Goal: Task Accomplishment & Management: Manage account settings

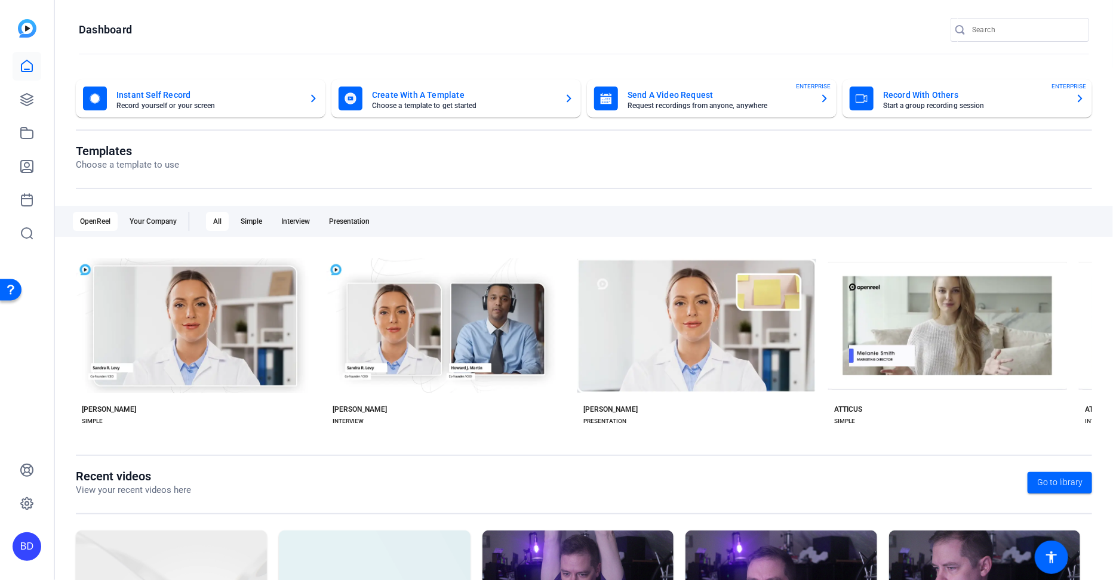
click at [210, 45] on openreel-divider-bar at bounding box center [584, 55] width 1010 height 26
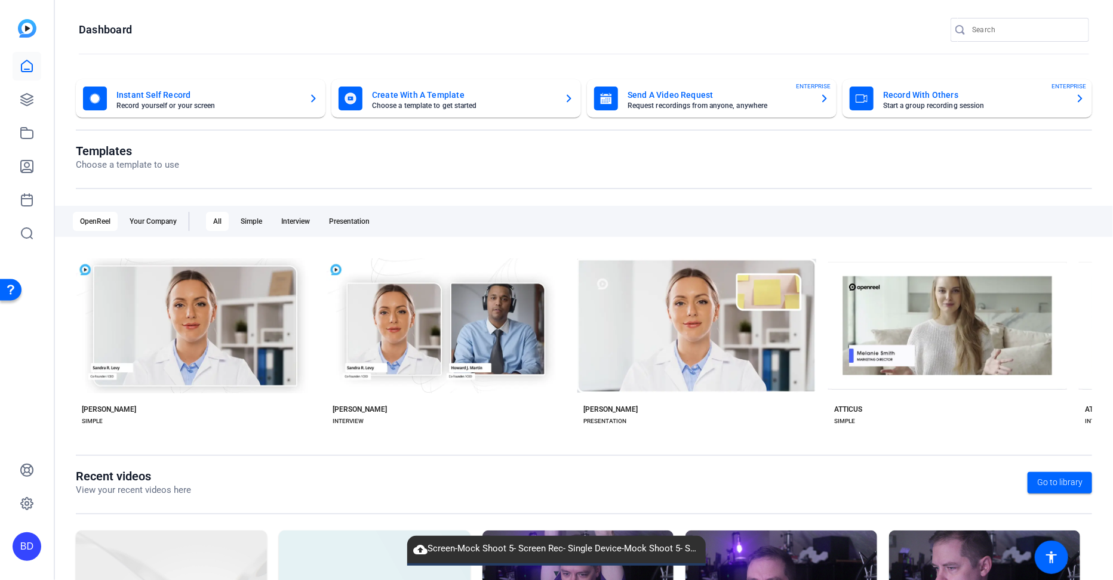
click at [423, 549] on mat-icon "cloud_upload" at bounding box center [420, 550] width 14 height 14
click at [555, 573] on span "▼" at bounding box center [556, 573] width 9 height 11
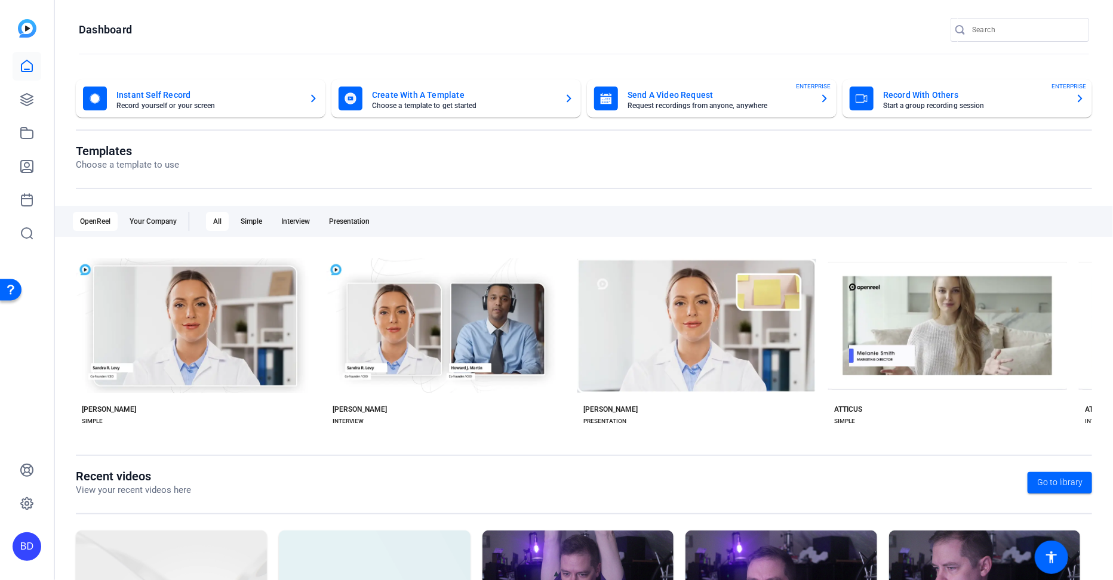
click at [428, 27] on openreel-page-title "Dashboard" at bounding box center [584, 30] width 1010 height 24
click at [189, 141] on openreel-dashboard-quick-actions "Instant Self Record Record yourself or your screen Create With A Template Choos…" at bounding box center [584, 111] width 1016 height 64
click at [183, 19] on openreel-page-title "Dashboard" at bounding box center [584, 30] width 1010 height 24
click at [183, 21] on openreel-page-title "Dashboard" at bounding box center [584, 30] width 1010 height 24
click at [30, 100] on icon at bounding box center [27, 100] width 12 height 12
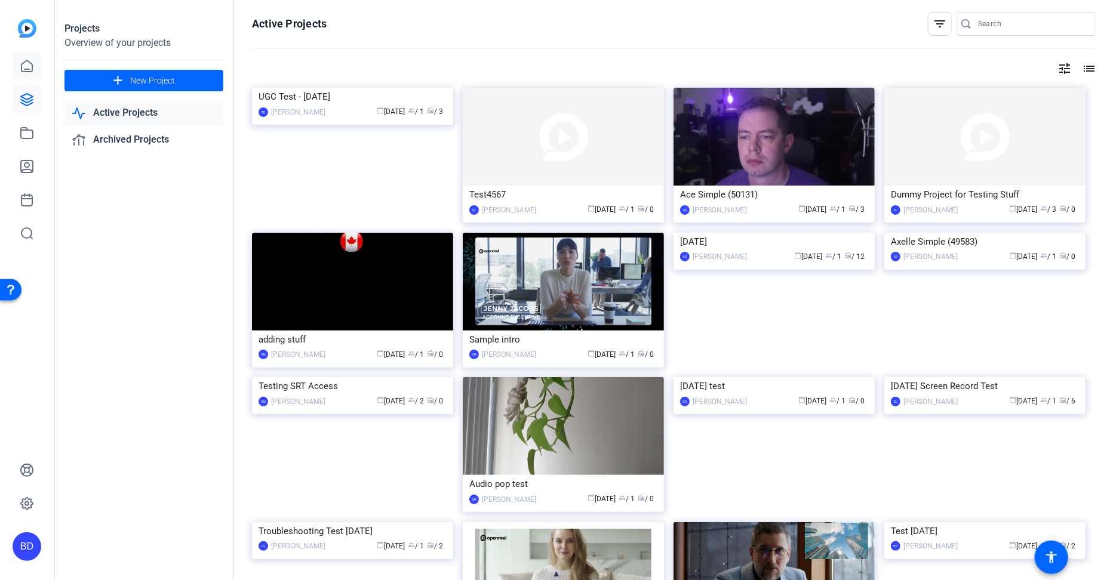
click at [29, 72] on icon at bounding box center [26, 65] width 11 height 11
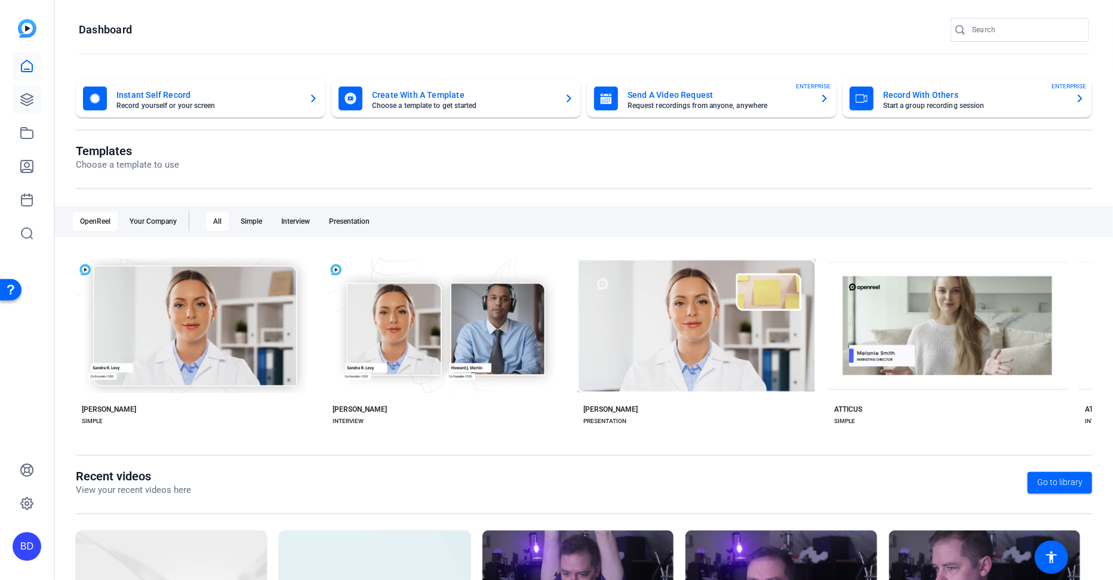
click at [25, 107] on link at bounding box center [27, 99] width 29 height 29
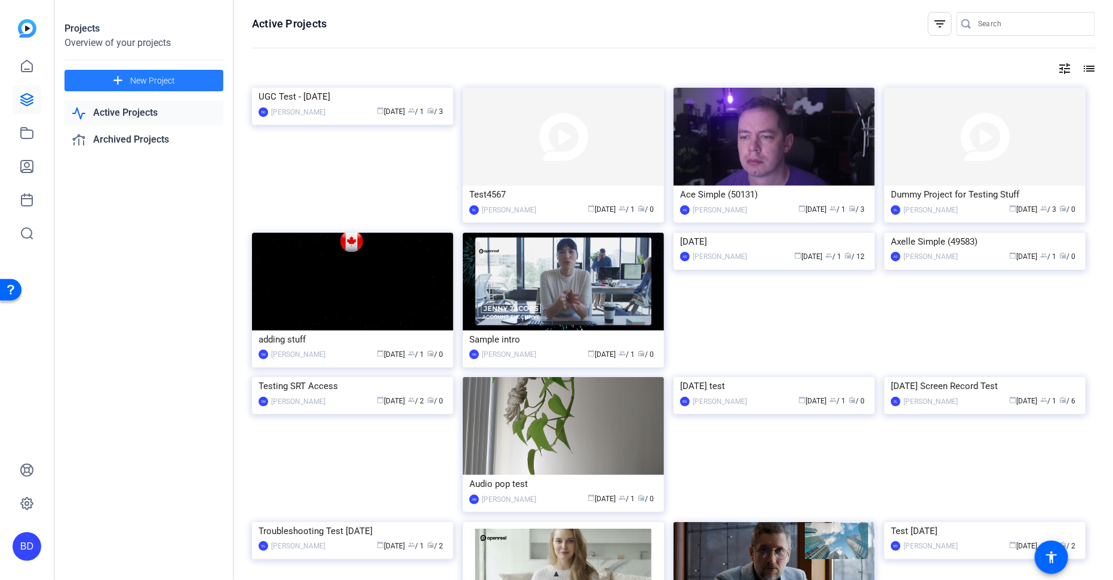
click at [164, 79] on span "New Project" at bounding box center [152, 81] width 45 height 13
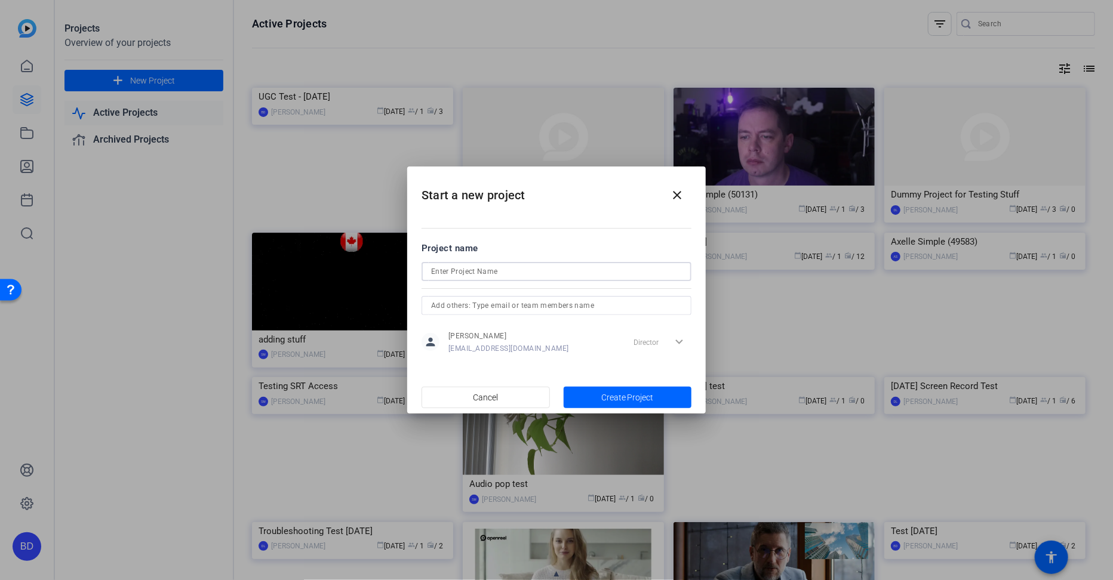
click at [537, 270] on input at bounding box center [556, 271] width 251 height 14
type input "New Test Project"
click at [634, 395] on span "Create Project" at bounding box center [627, 398] width 53 height 13
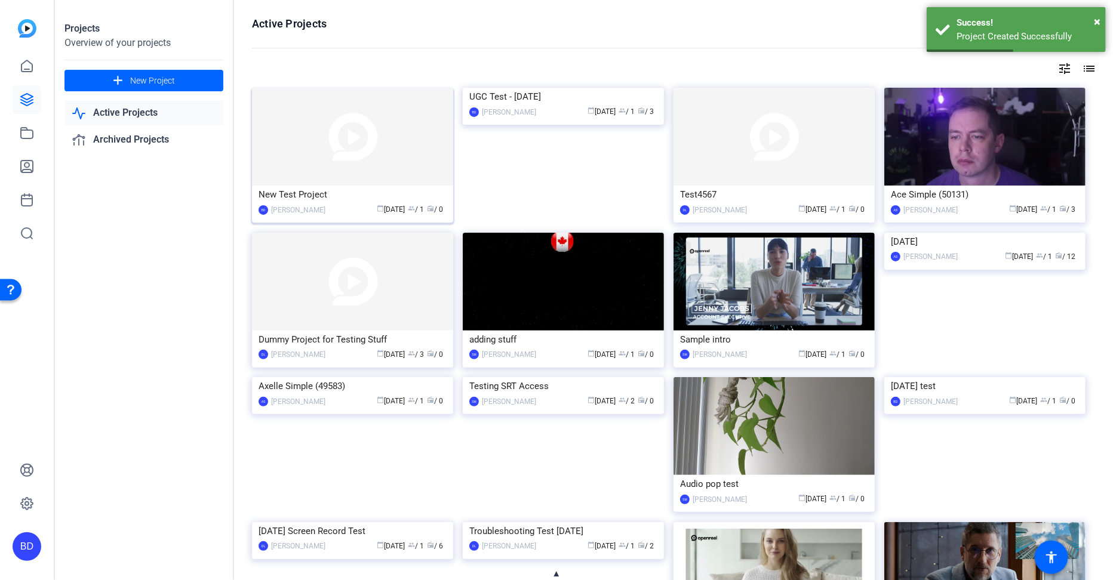
click at [326, 153] on img at bounding box center [352, 137] width 201 height 98
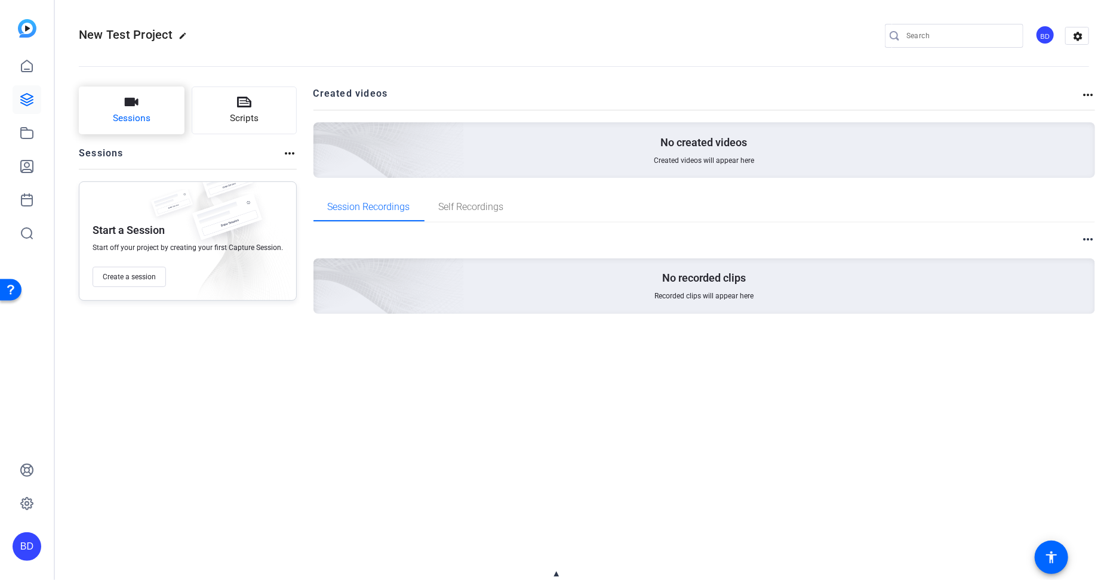
click at [101, 100] on button "Sessions" at bounding box center [132, 111] width 106 height 48
